Goal: Find specific page/section: Find specific page/section

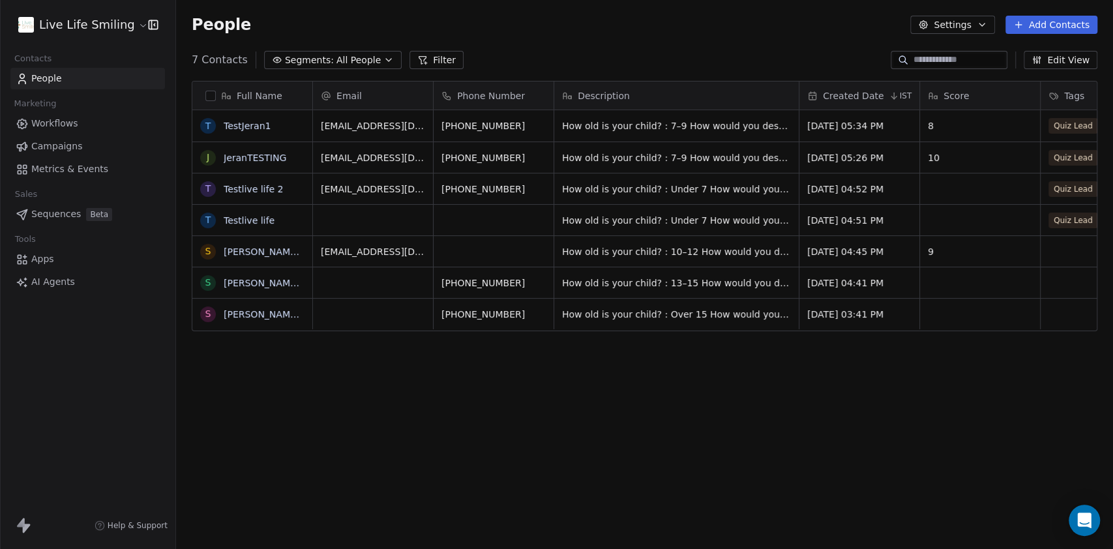
scroll to position [470, 924]
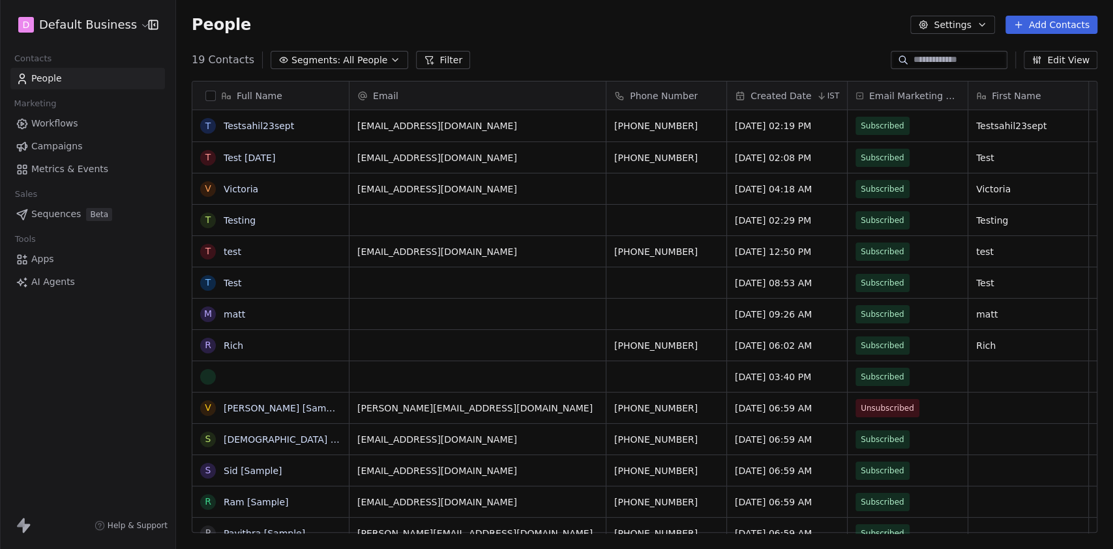
scroll to position [470, 924]
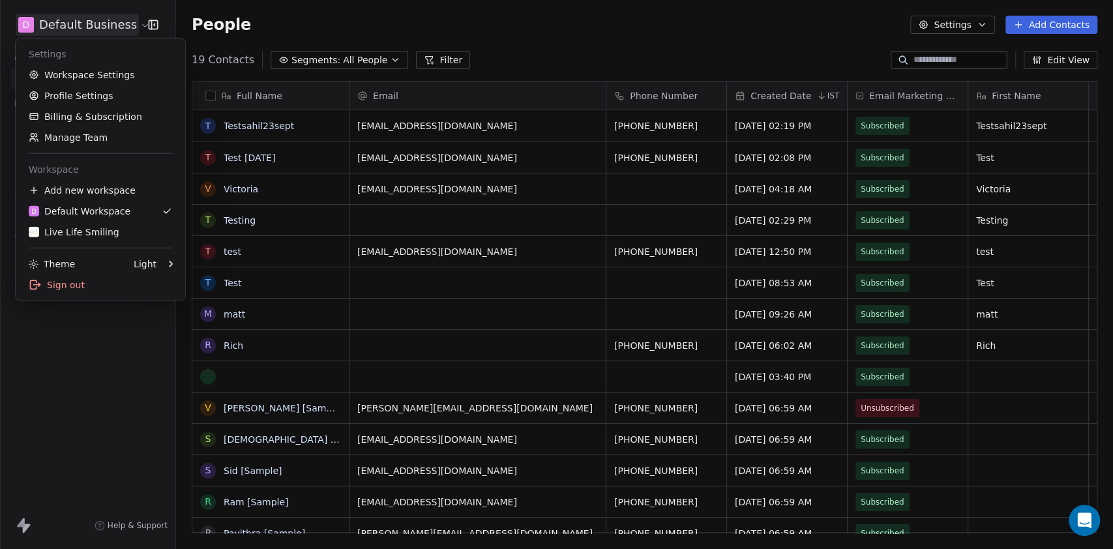
click at [130, 18] on html "D Default Business Contacts People Marketing Workflows Campaigns Metrics & Even…" at bounding box center [556, 274] width 1113 height 549
click at [98, 237] on div "Live Life Smiling" at bounding box center [74, 232] width 91 height 13
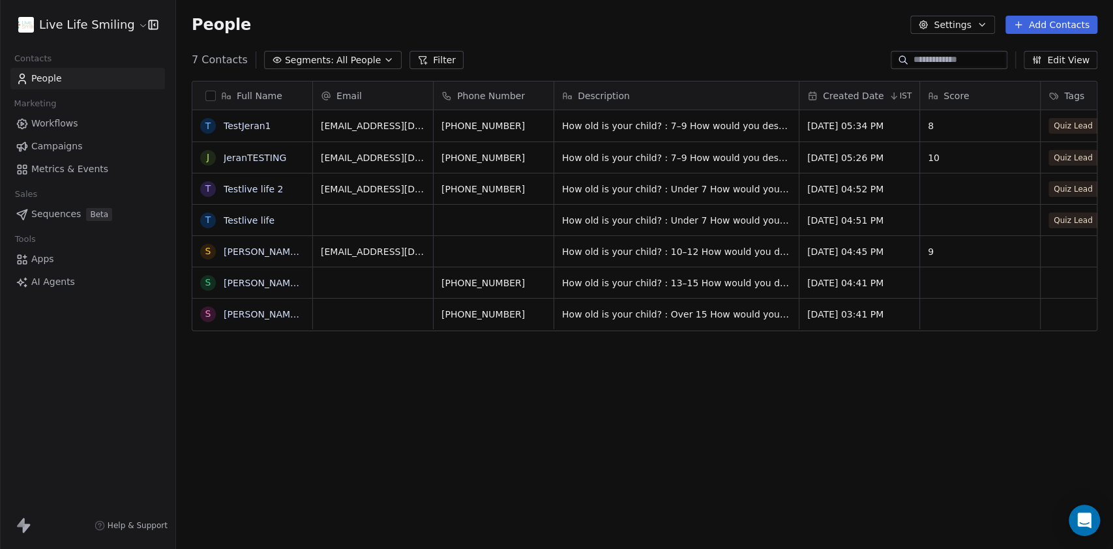
scroll to position [470, 924]
